Goal: Find specific page/section: Find specific page/section

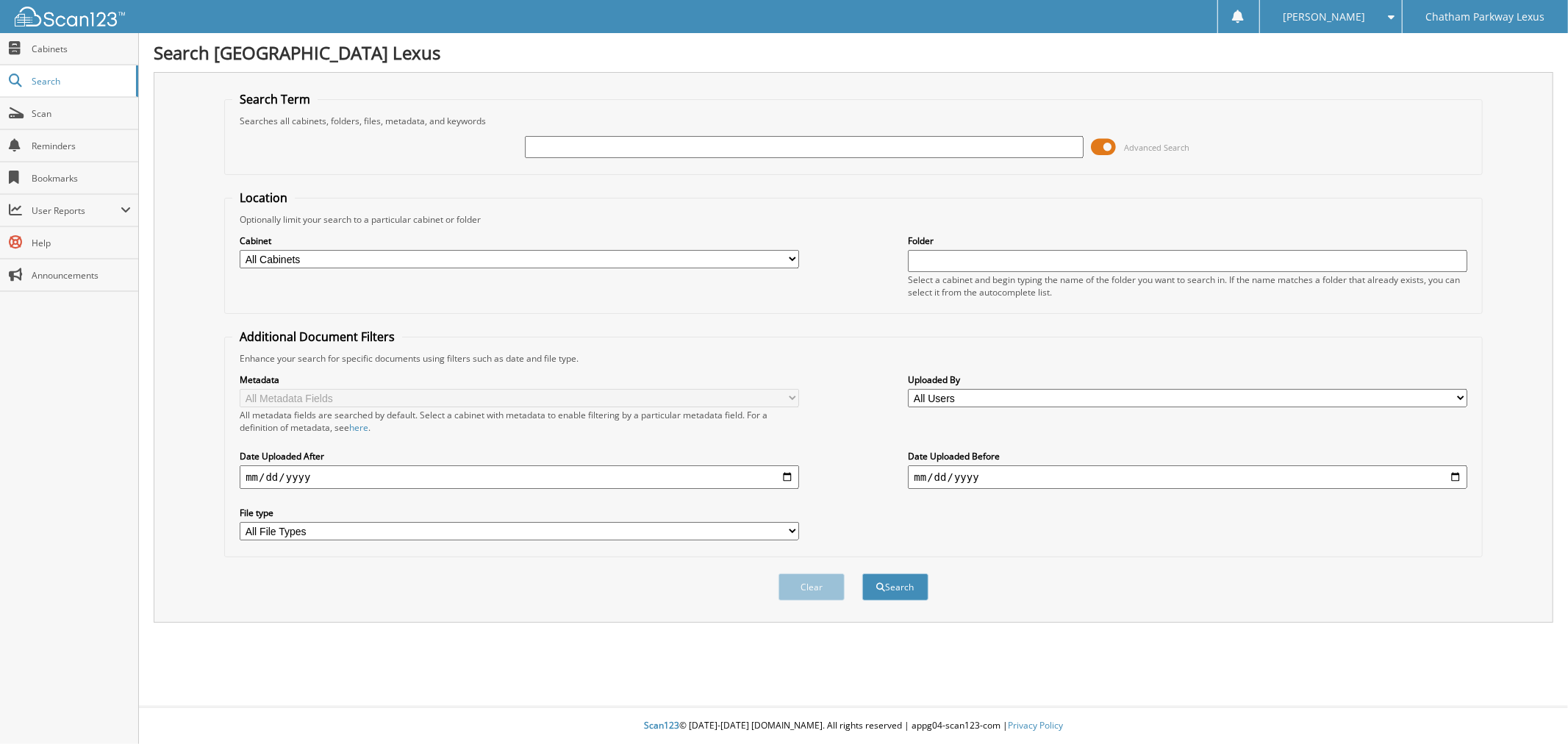
click at [561, 152] on input "text" at bounding box center [805, 147] width 558 height 22
type input "lp8866"
click at [862, 573] on button "Search" at bounding box center [895, 586] width 66 height 27
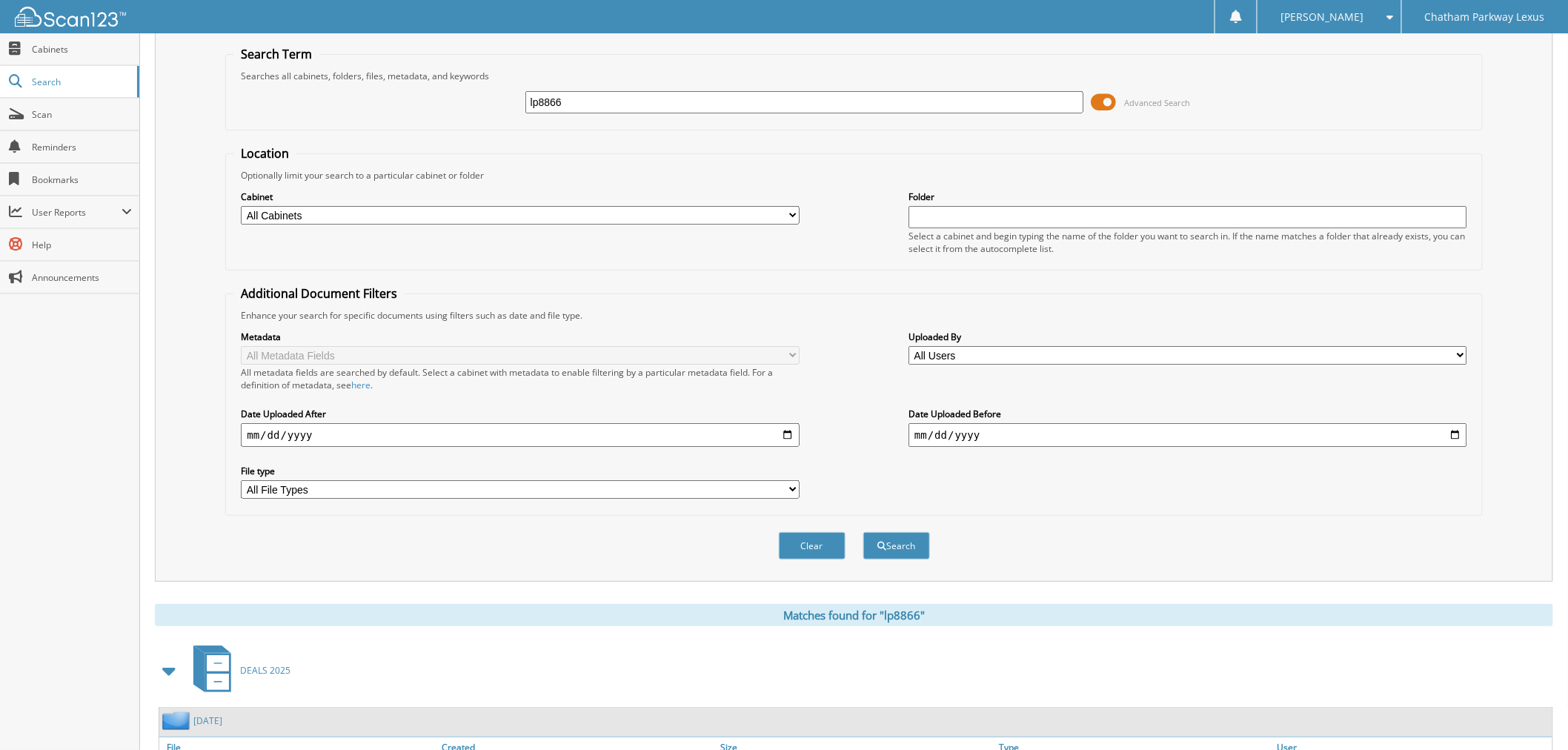
scroll to position [146, 0]
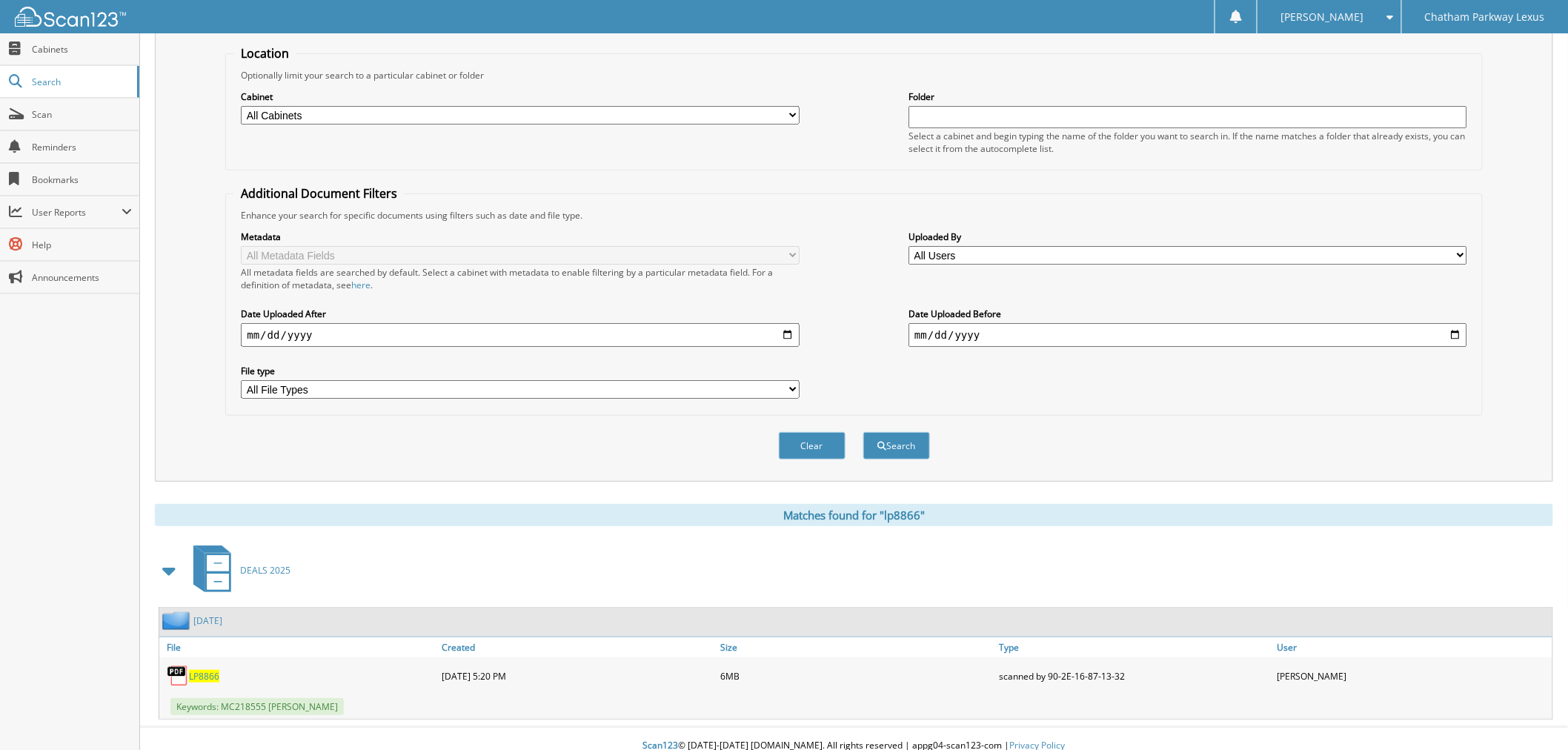
click at [201, 670] on span "LP8866" at bounding box center [204, 676] width 31 height 12
